Goal: Find specific page/section

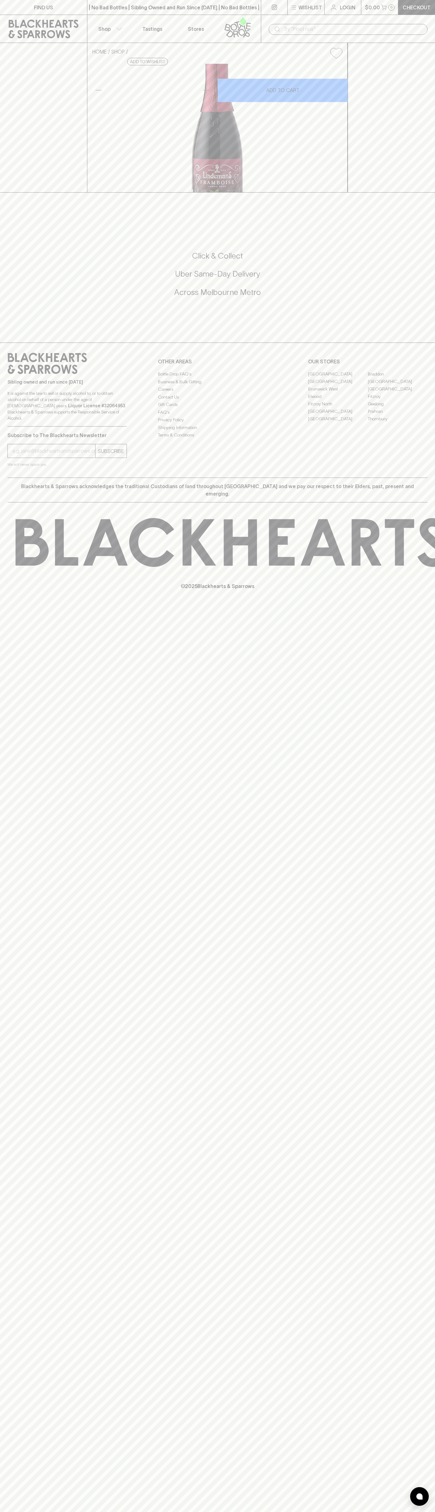
click at [199, 16] on link "Stores" at bounding box center [196, 29] width 44 height 28
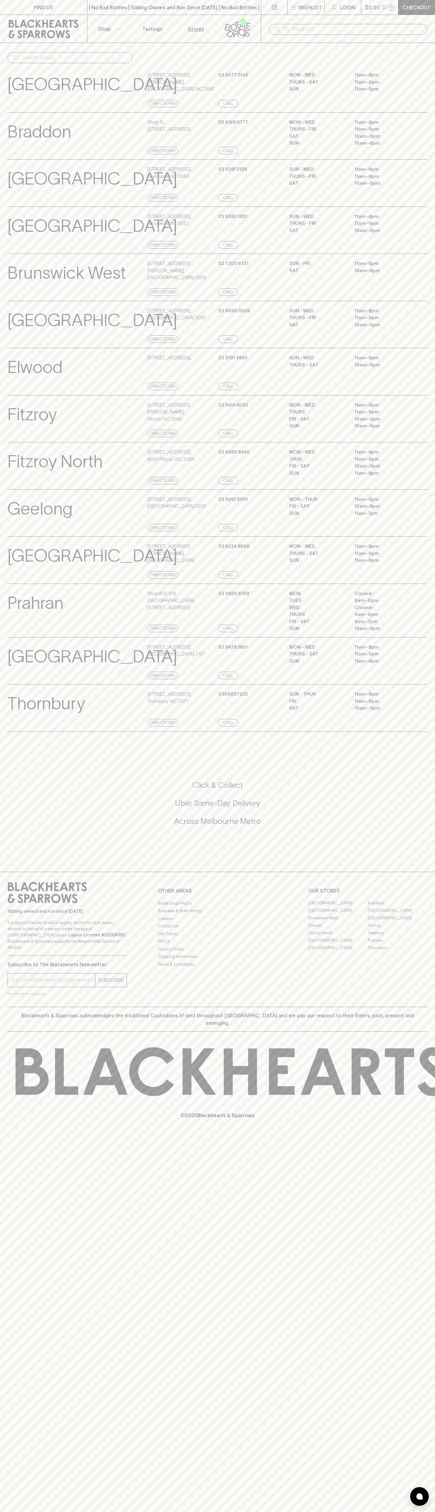
click at [101, 1512] on html "FIND US | No Bad Bottles | Sibling Owned and Run Since 2006 | No Bad Bottles | …" at bounding box center [217, 756] width 435 height 1512
click at [2, 280] on div "Brunswick West View Store Details 42 Grantham St , Brunswick West VIC 3055 Dire…" at bounding box center [217, 278] width 435 height 48
